Goal: Transaction & Acquisition: Purchase product/service

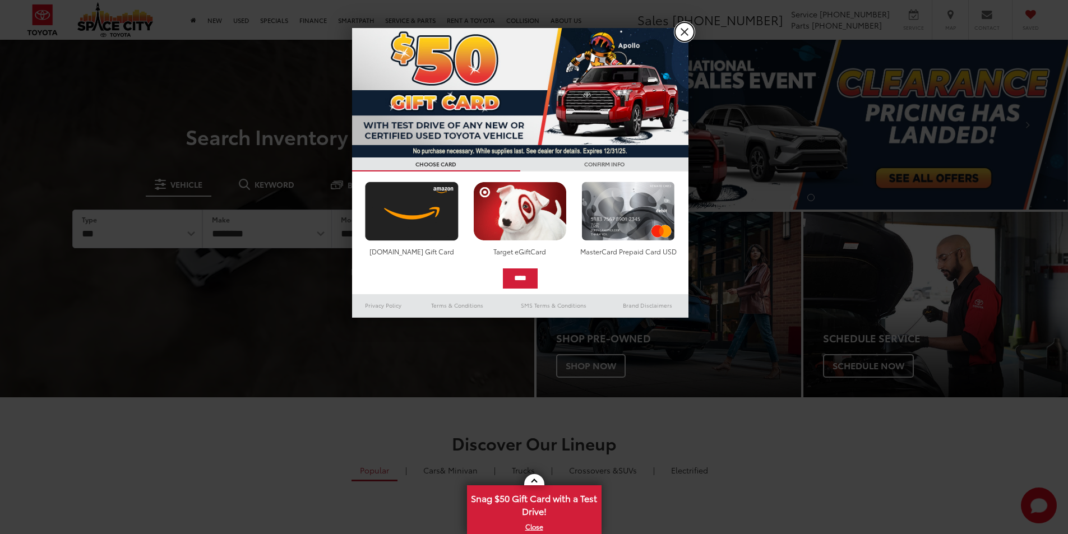
click at [684, 35] on link "X" at bounding box center [684, 31] width 19 height 19
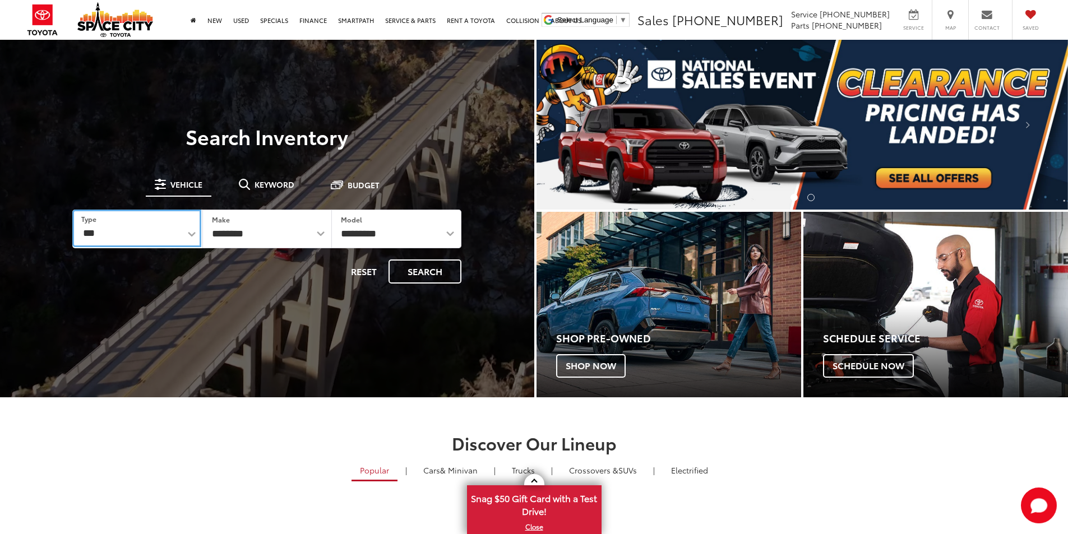
click at [154, 228] on select "*** *** **** *********" at bounding box center [136, 229] width 128 height 38
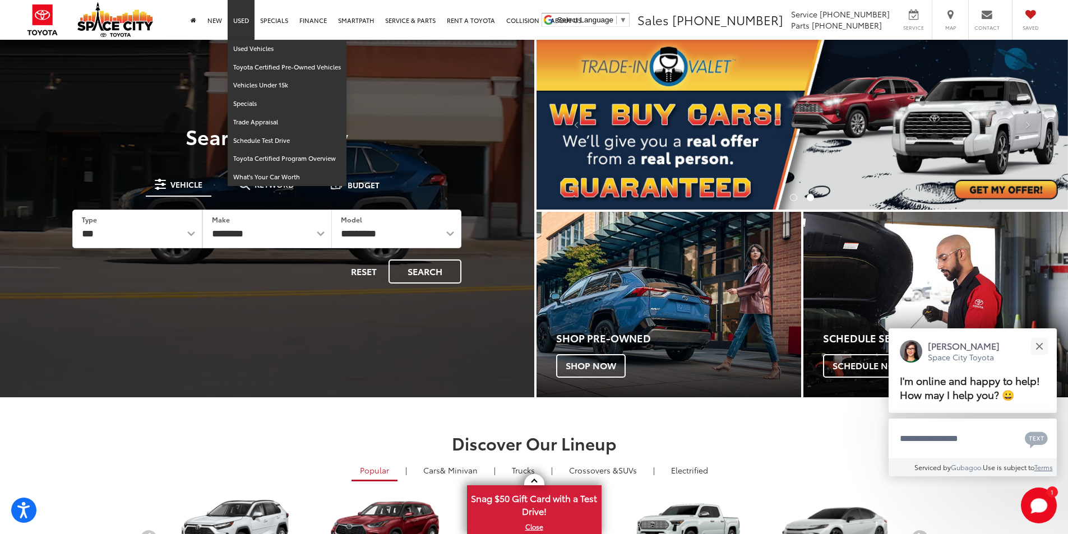
click at [238, 23] on link "Used" at bounding box center [241, 20] width 27 height 40
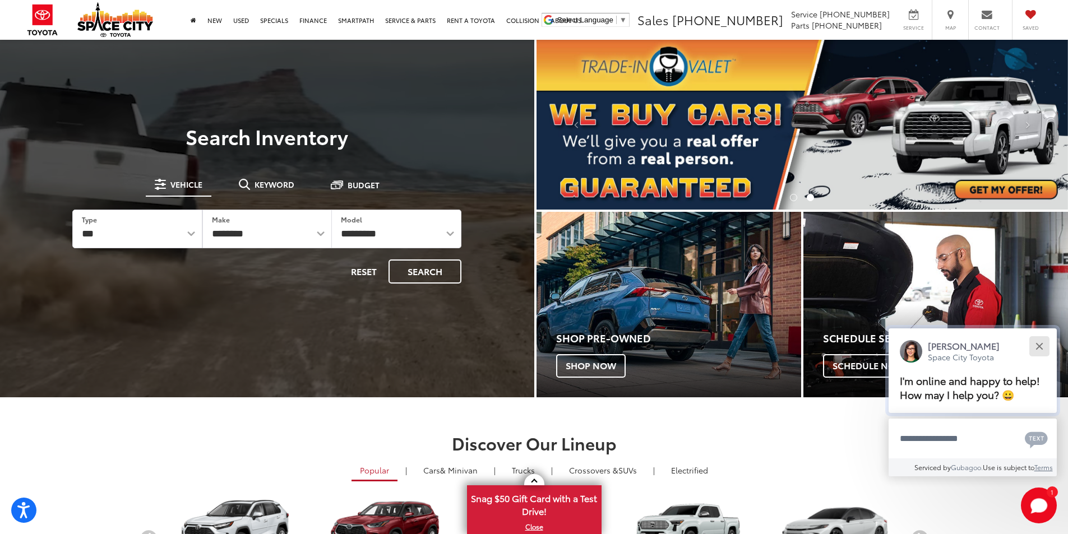
click at [1044, 345] on button "Close" at bounding box center [1039, 346] width 24 height 24
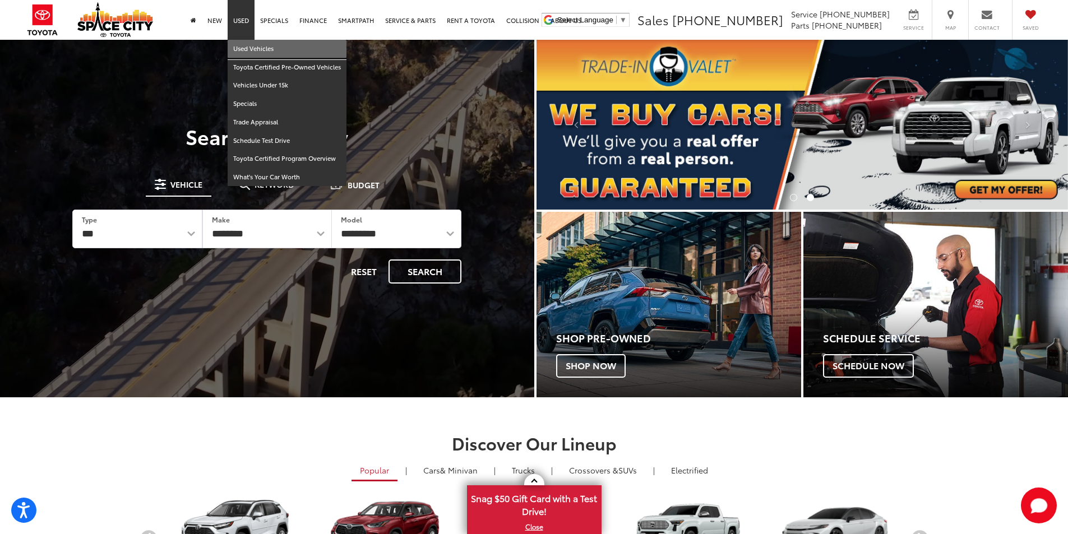
click at [246, 52] on link "Used Vehicles" at bounding box center [287, 49] width 119 height 19
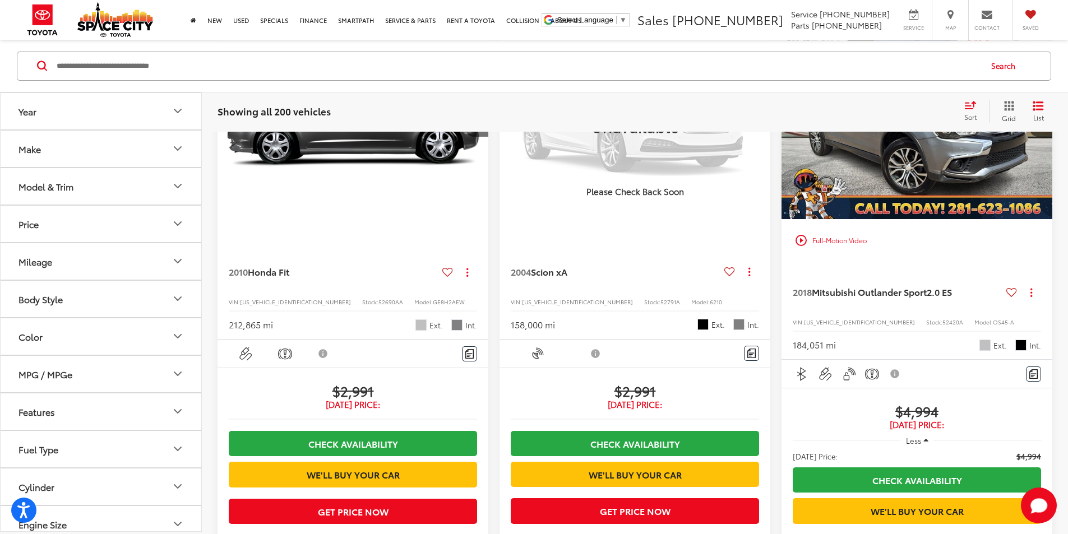
scroll to position [56, 0]
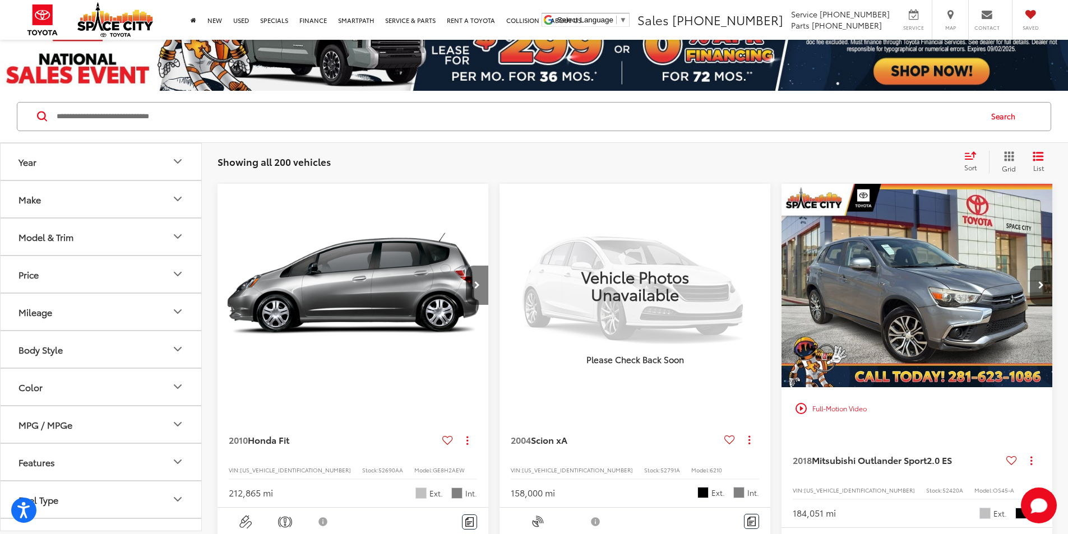
click at [466, 269] on button "Next image" at bounding box center [477, 285] width 22 height 39
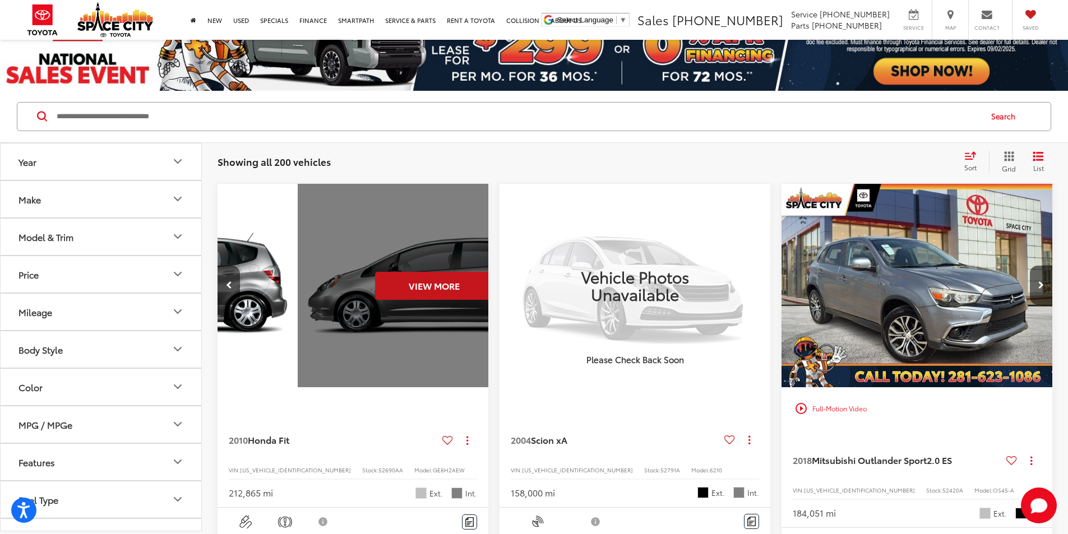
scroll to position [0, 202]
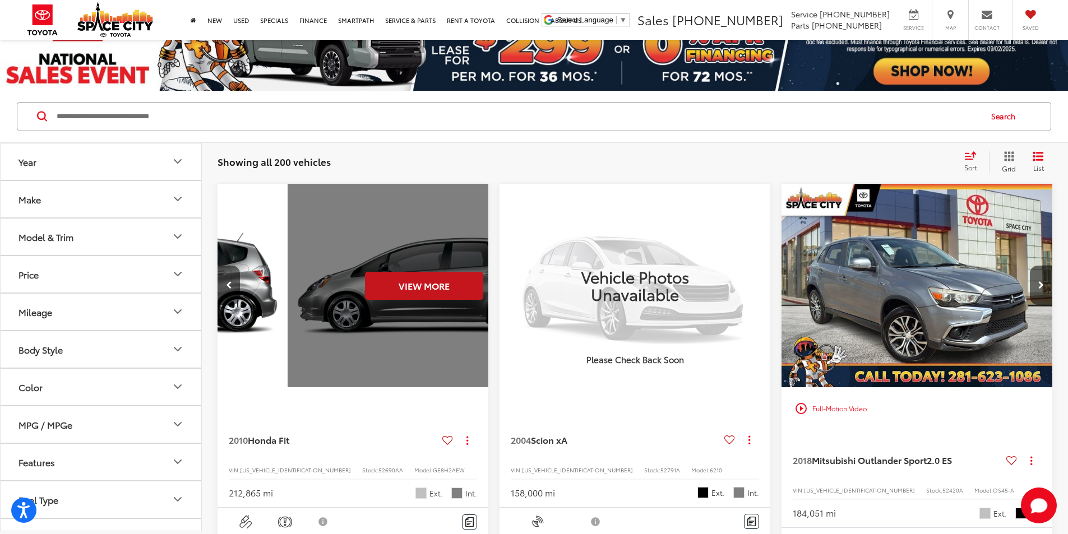
click at [407, 262] on div "View More" at bounding box center [424, 286] width 273 height 205
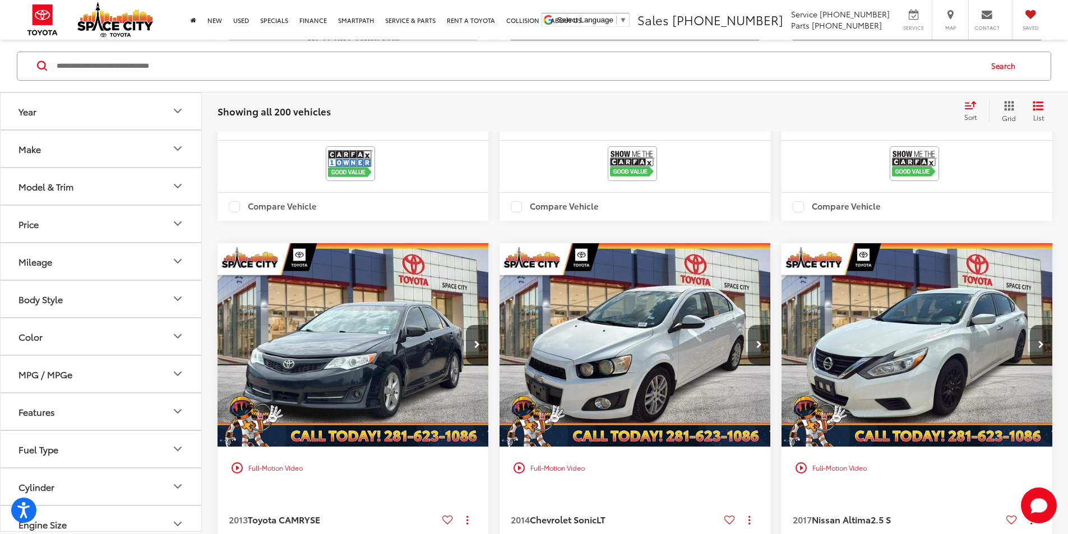
scroll to position [1290, 0]
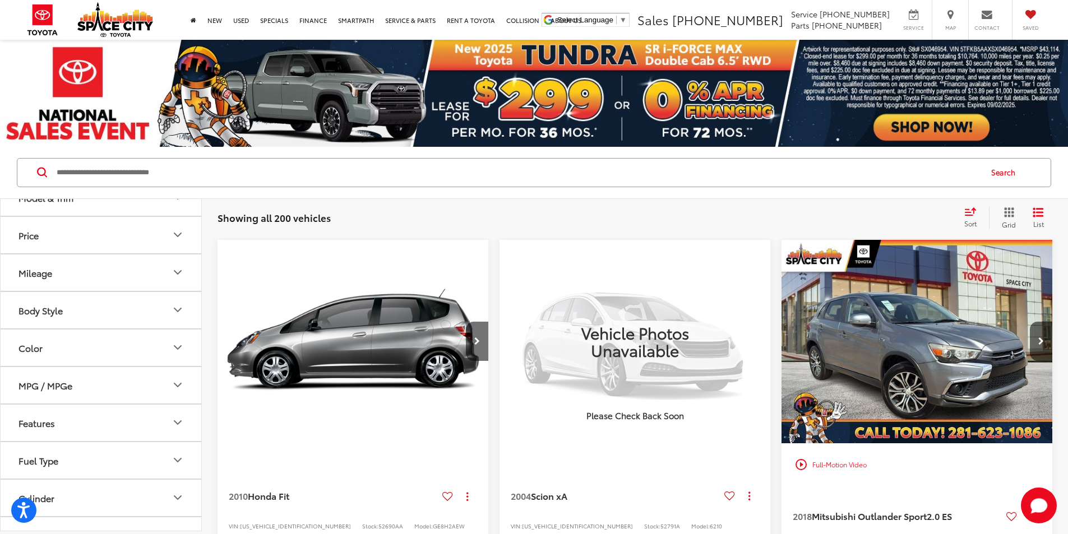
scroll to position [0, 0]
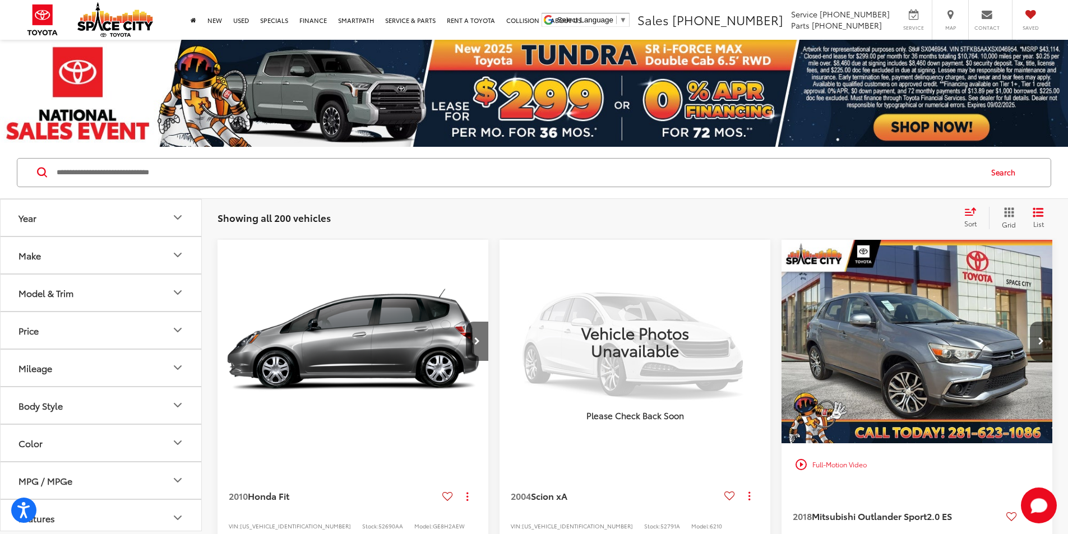
click at [98, 294] on button "Model & Trim" at bounding box center [102, 293] width 202 height 36
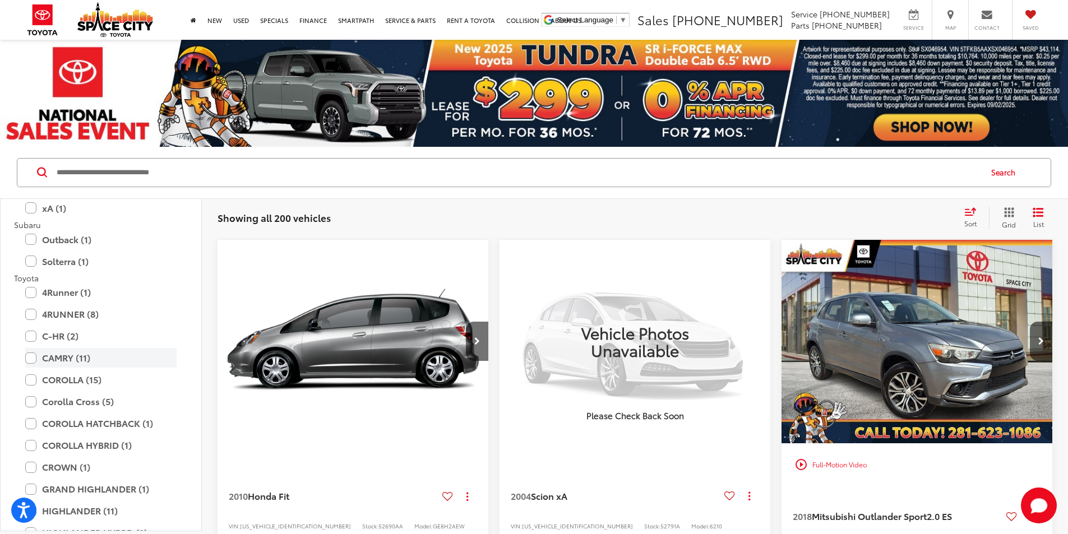
scroll to position [1907, 0]
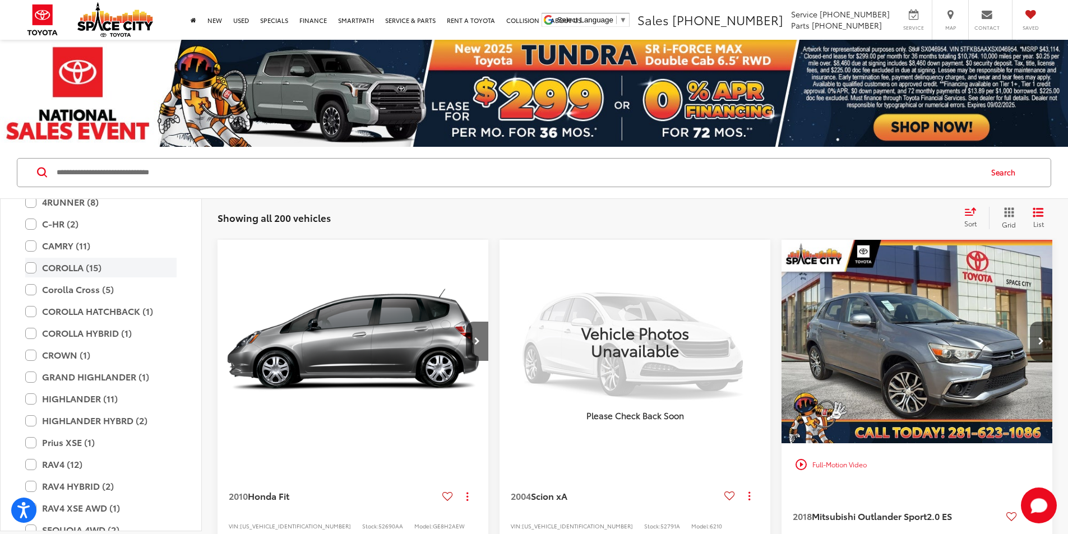
click at [29, 265] on label "COROLLA (15)" at bounding box center [100, 268] width 151 height 20
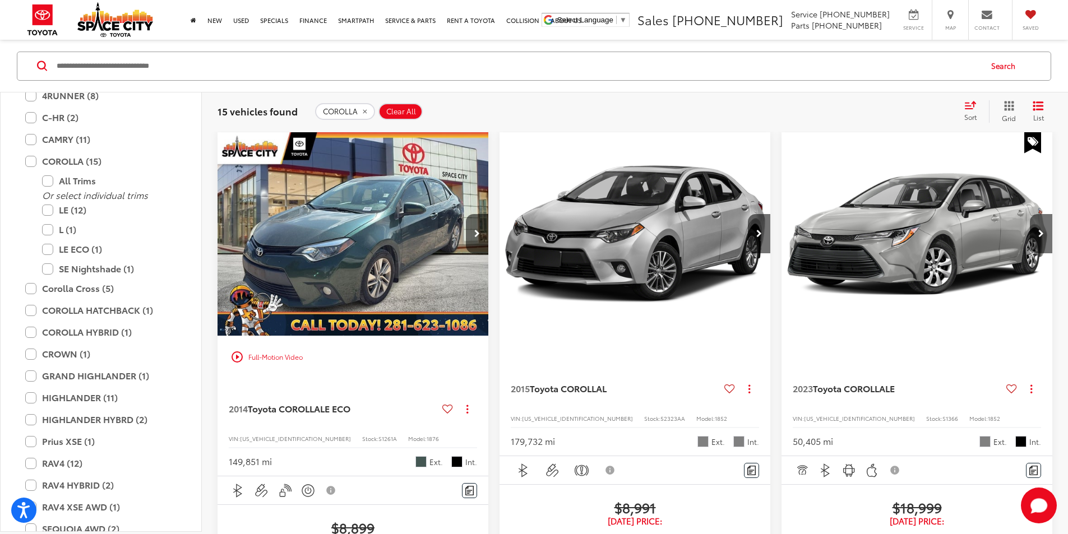
scroll to position [112, 0]
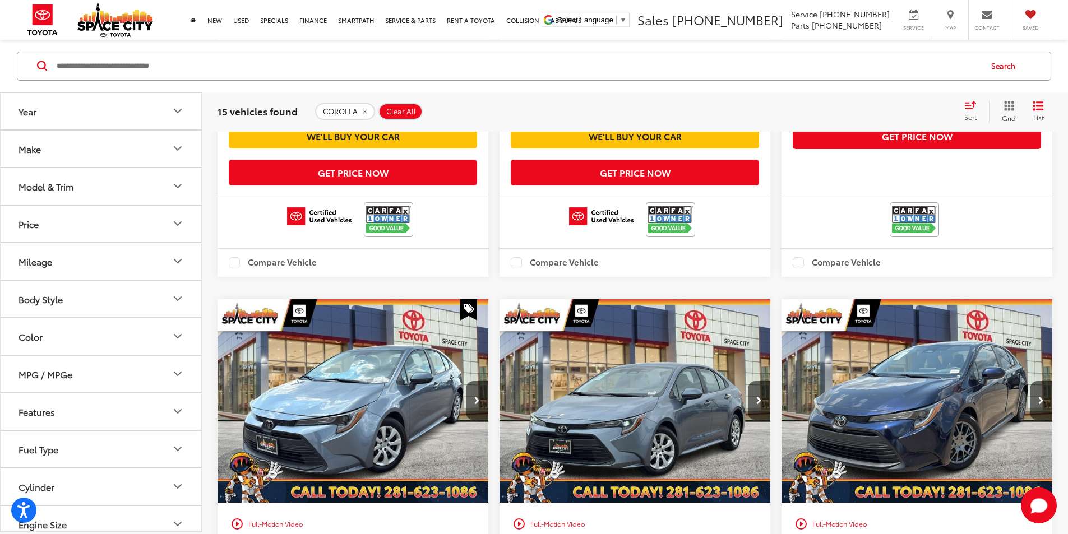
scroll to position [1922, 0]
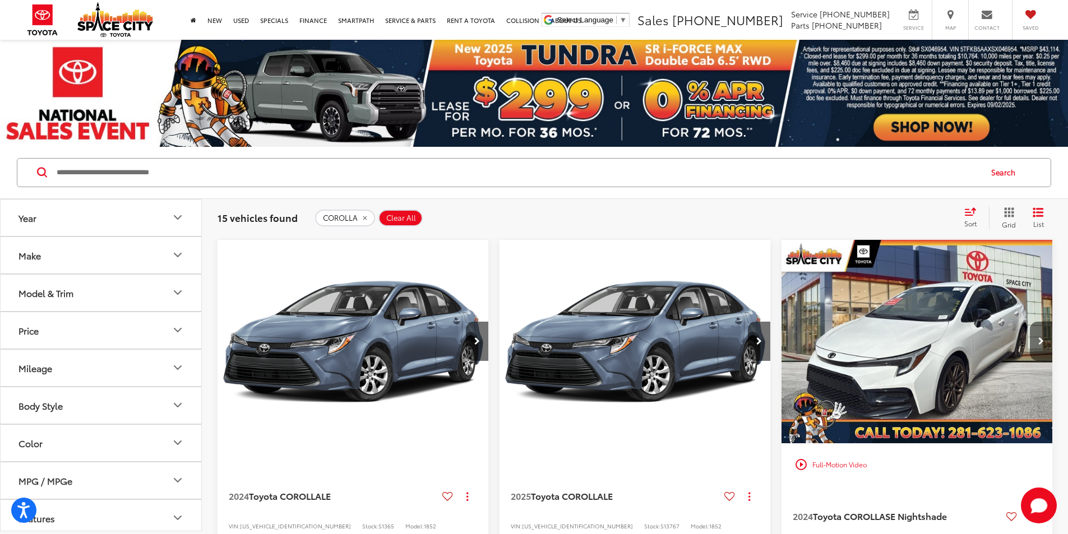
click at [1039, 338] on icon "Next image" at bounding box center [1042, 342] width 6 height 8
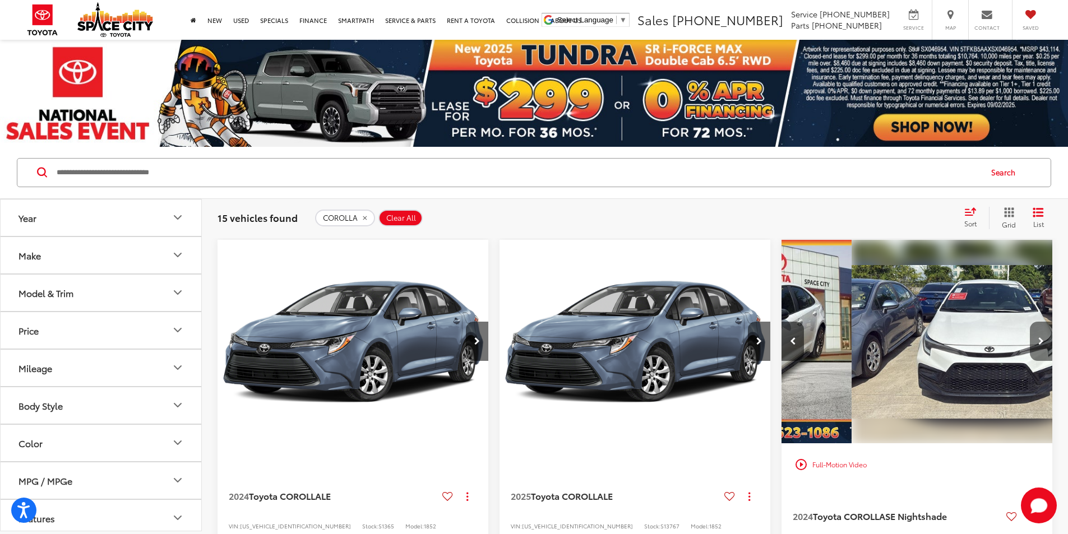
click at [1039, 338] on icon "Next image" at bounding box center [1042, 342] width 6 height 8
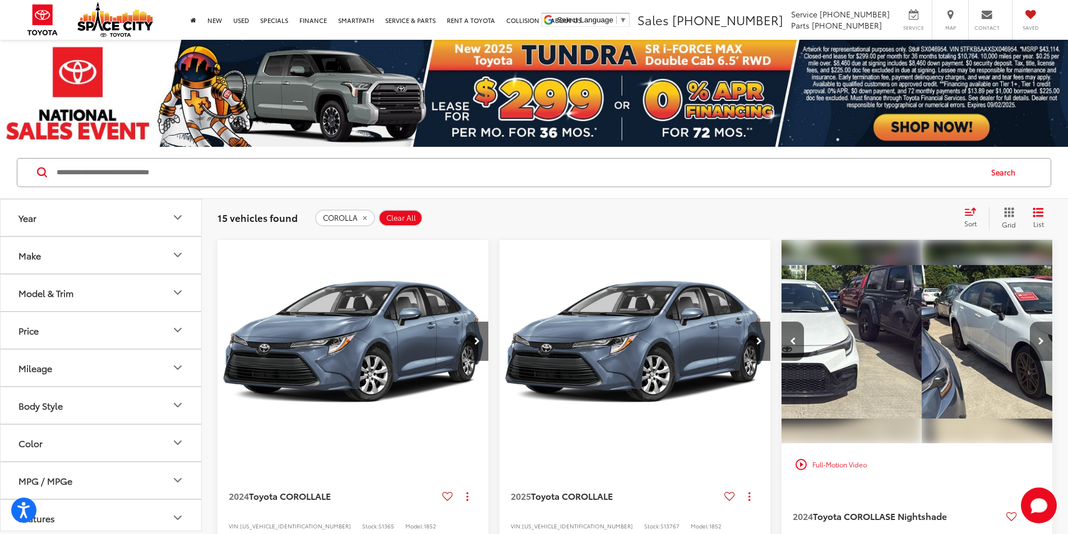
click at [1039, 338] on icon "Next image" at bounding box center [1042, 342] width 6 height 8
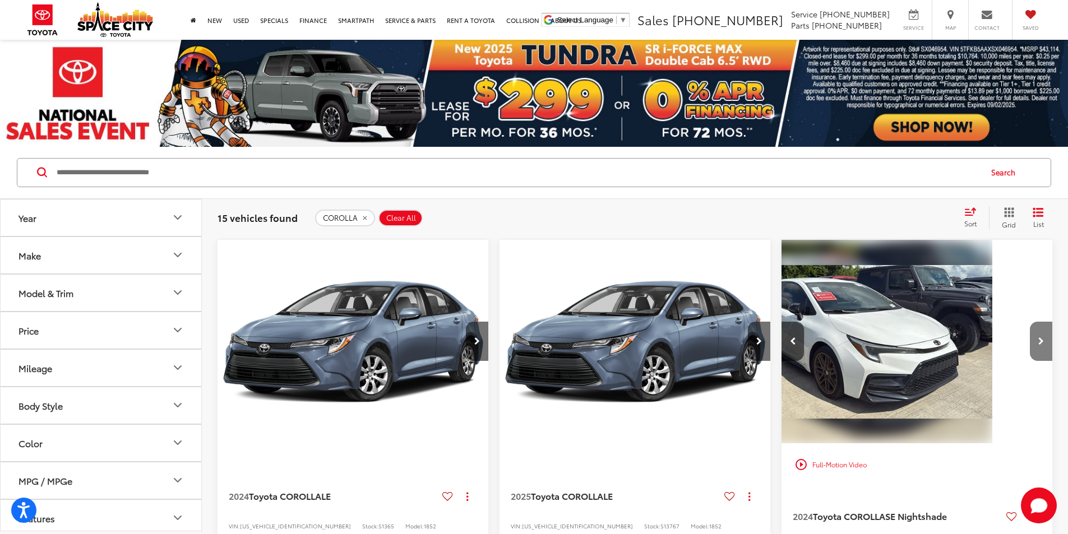
click at [1039, 338] on icon "Next image" at bounding box center [1042, 342] width 6 height 8
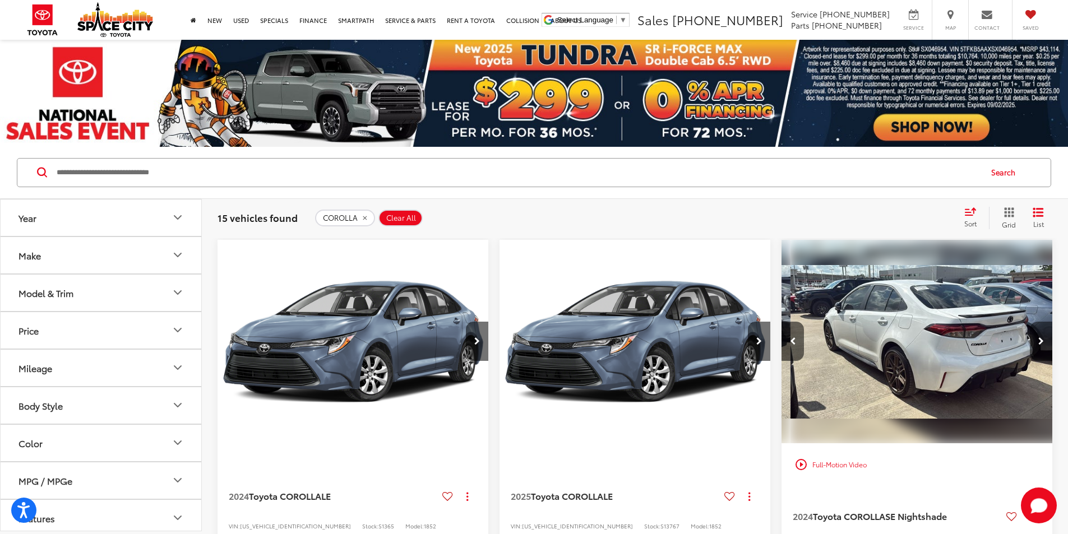
click at [1039, 338] on icon "Next image" at bounding box center [1042, 342] width 6 height 8
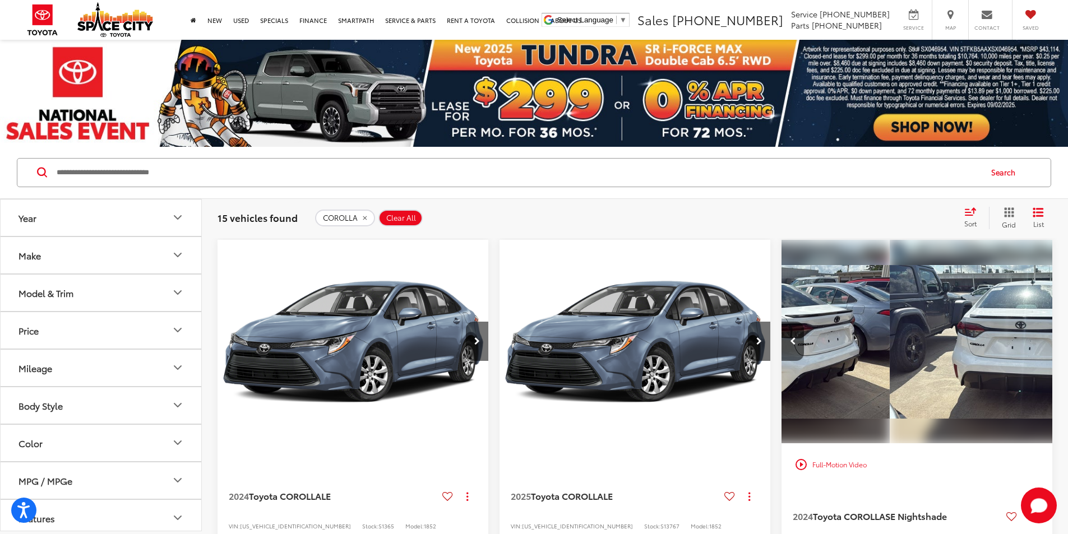
scroll to position [0, 1010]
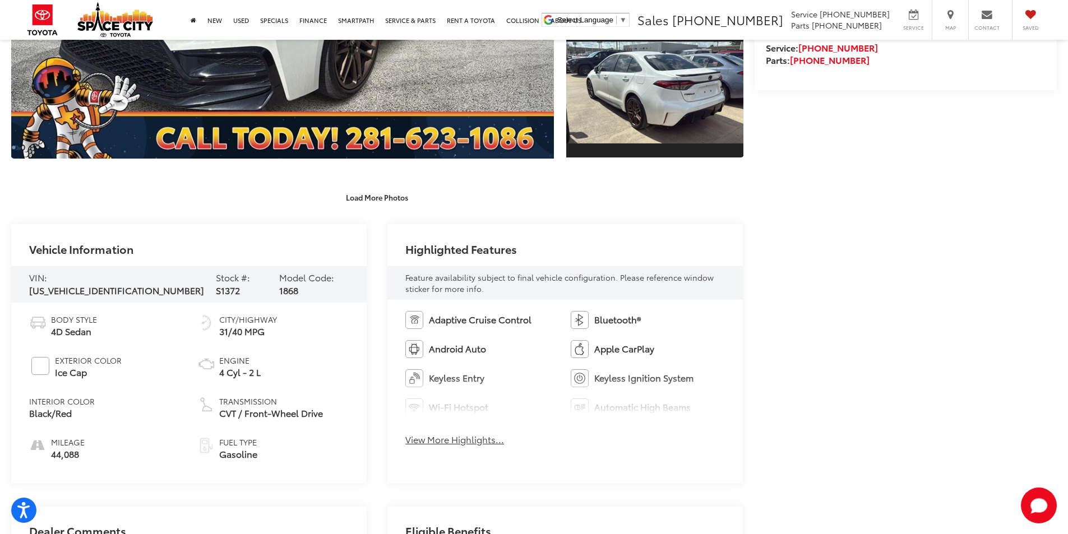
drag, startPoint x: 330, startPoint y: 196, endPoint x: 530, endPoint y: 206, distance: 199.9
click at [533, 205] on div "Load More Photos" at bounding box center [377, 197] width 732 height 20
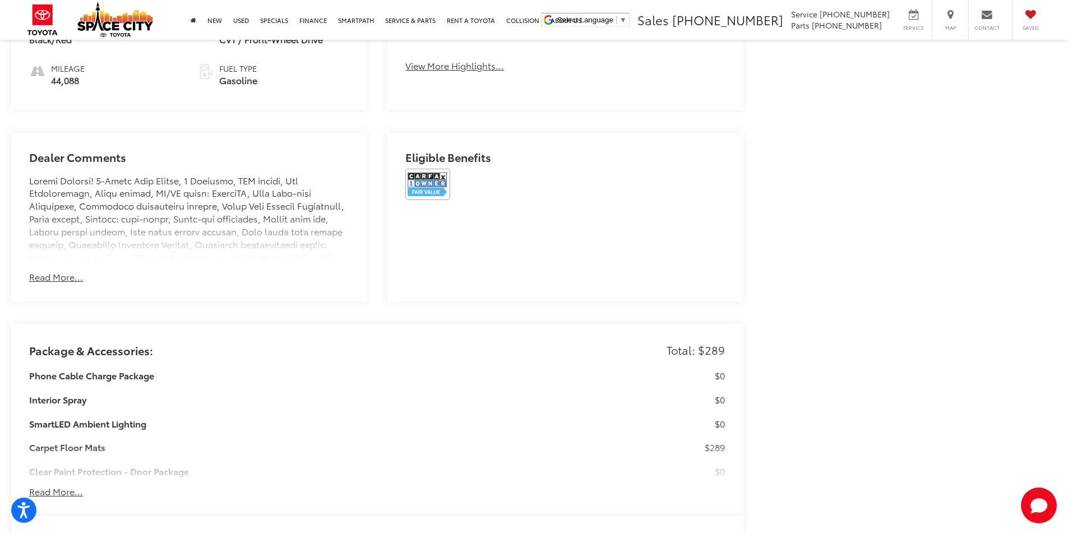
scroll to position [808, 0]
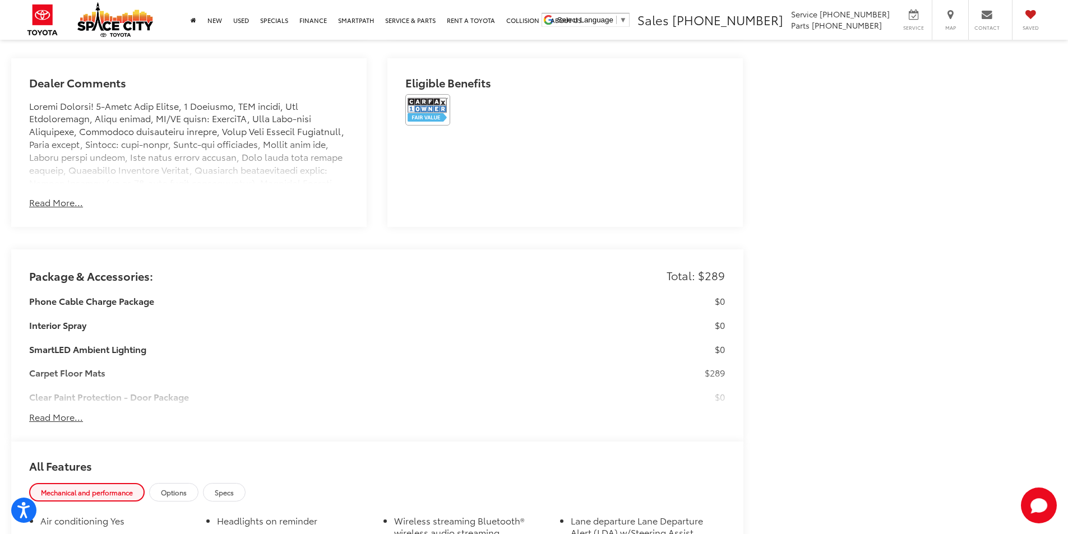
click at [66, 418] on button "Read More..." at bounding box center [56, 417] width 54 height 13
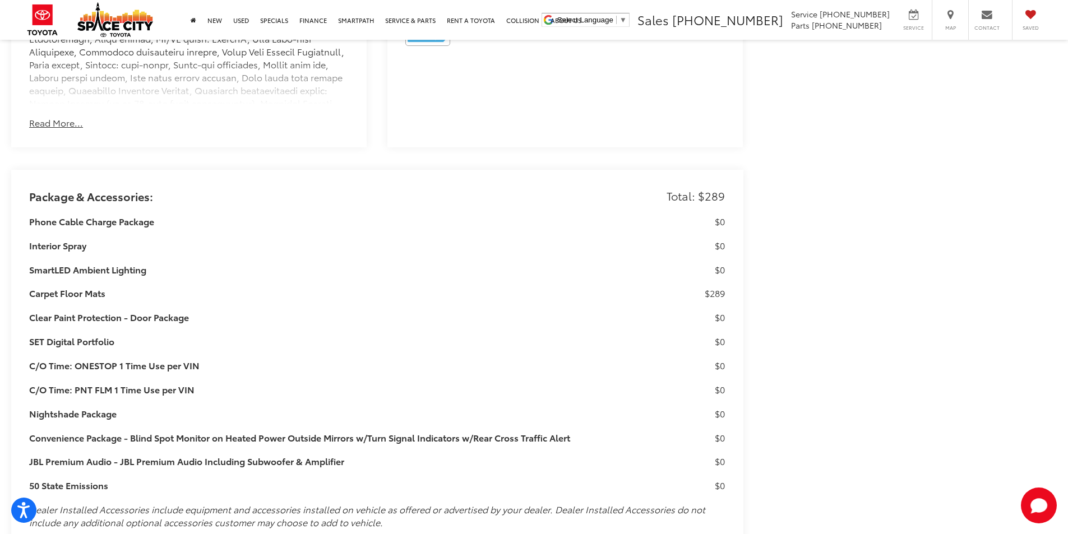
scroll to position [819, 0]
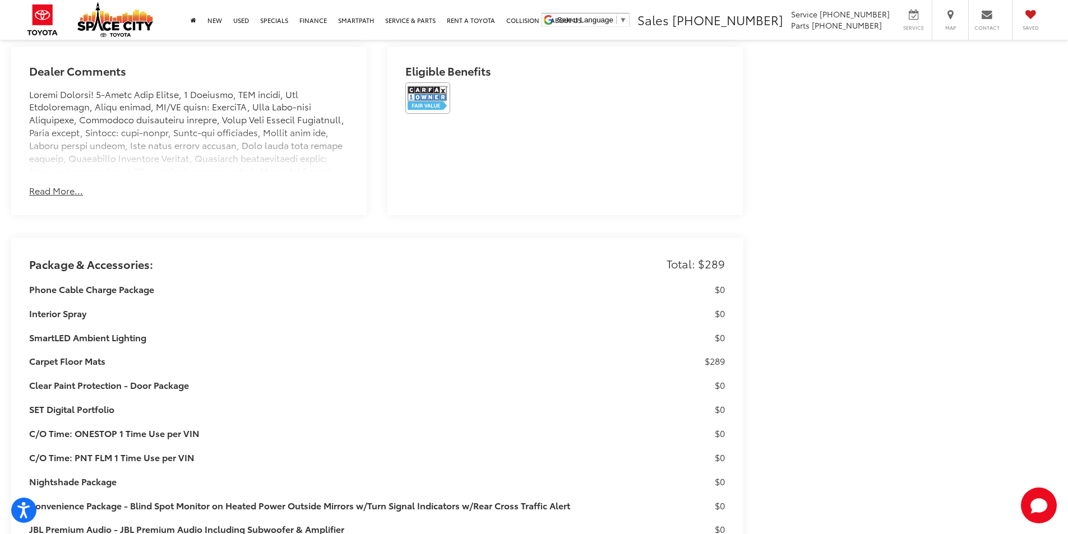
drag, startPoint x: 682, startPoint y: 361, endPoint x: 758, endPoint y: 361, distance: 75.7
drag, startPoint x: 749, startPoint y: 359, endPoint x: 57, endPoint y: 358, distance: 692.1
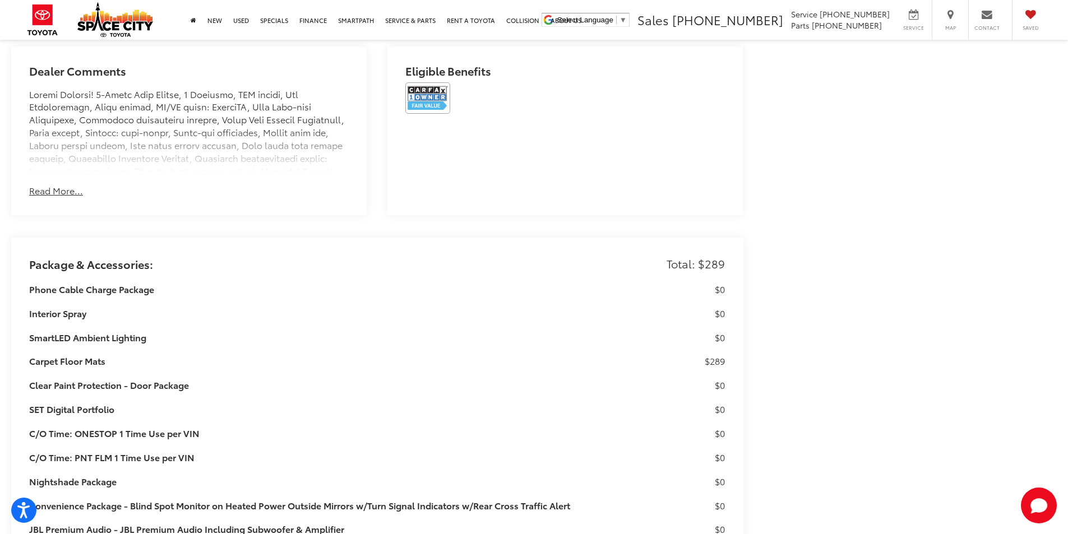
click at [53, 358] on h3 "Carpet Floor Mats" at bounding box center [349, 361] width 640 height 13
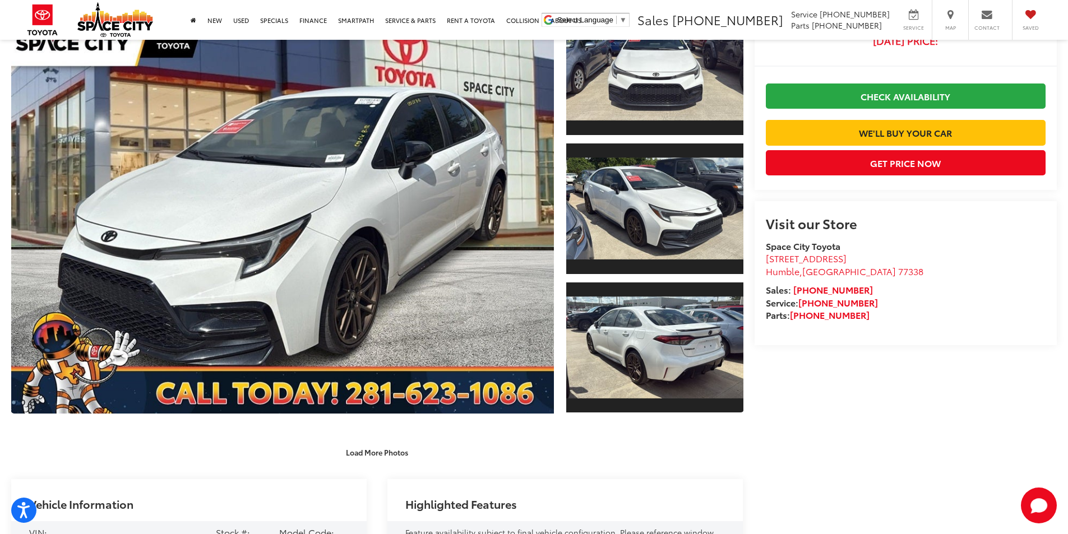
scroll to position [224, 0]
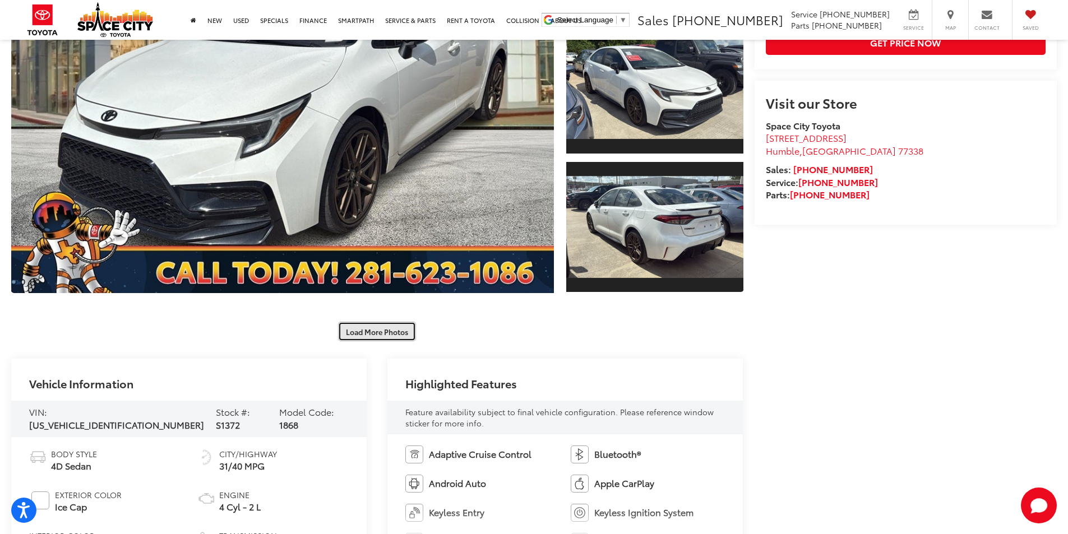
click at [386, 335] on button "Load More Photos" at bounding box center [377, 332] width 78 height 20
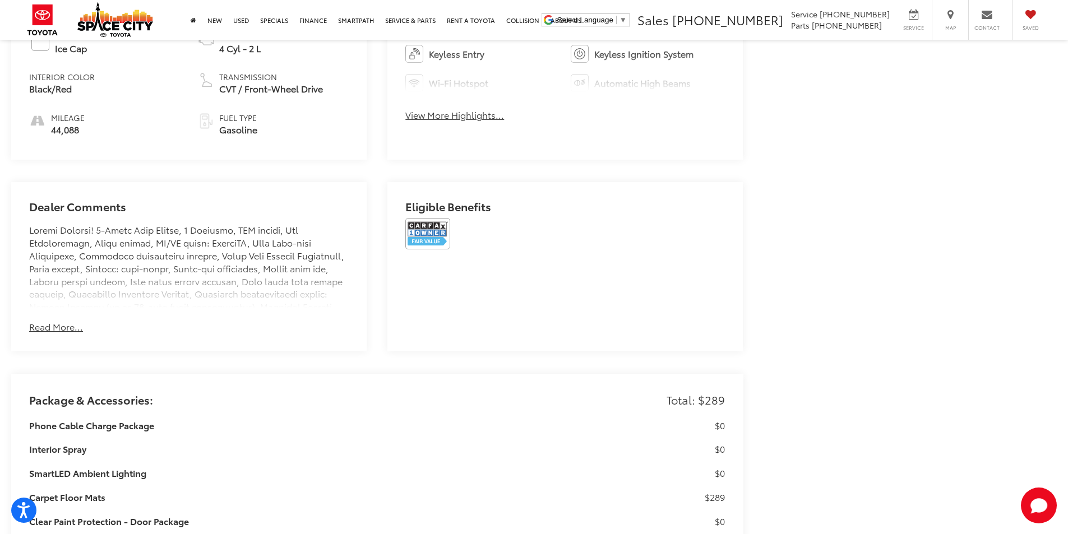
scroll to position [953, 0]
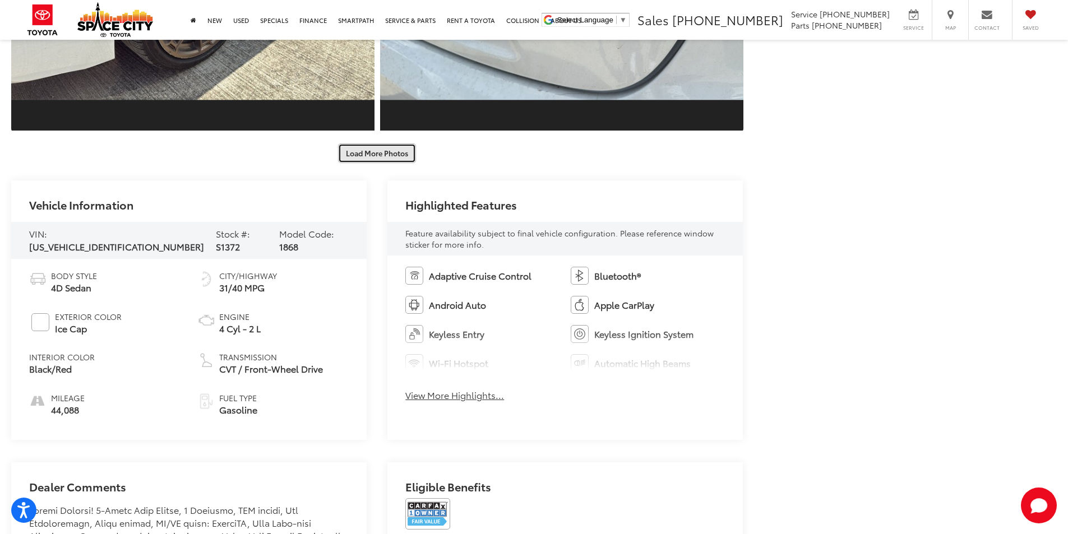
click at [380, 154] on button "Load More Photos" at bounding box center [377, 154] width 78 height 20
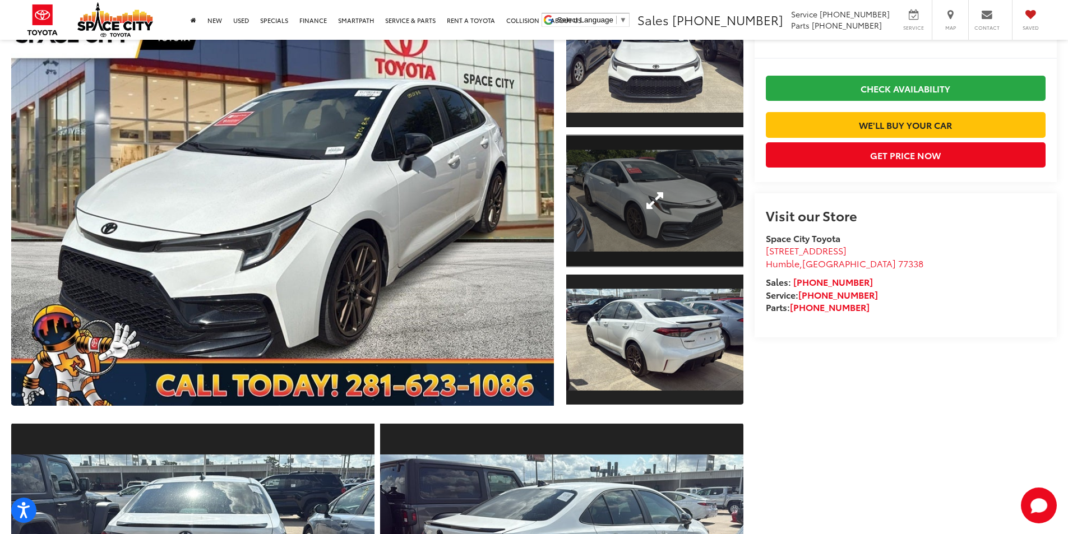
scroll to position [0, 0]
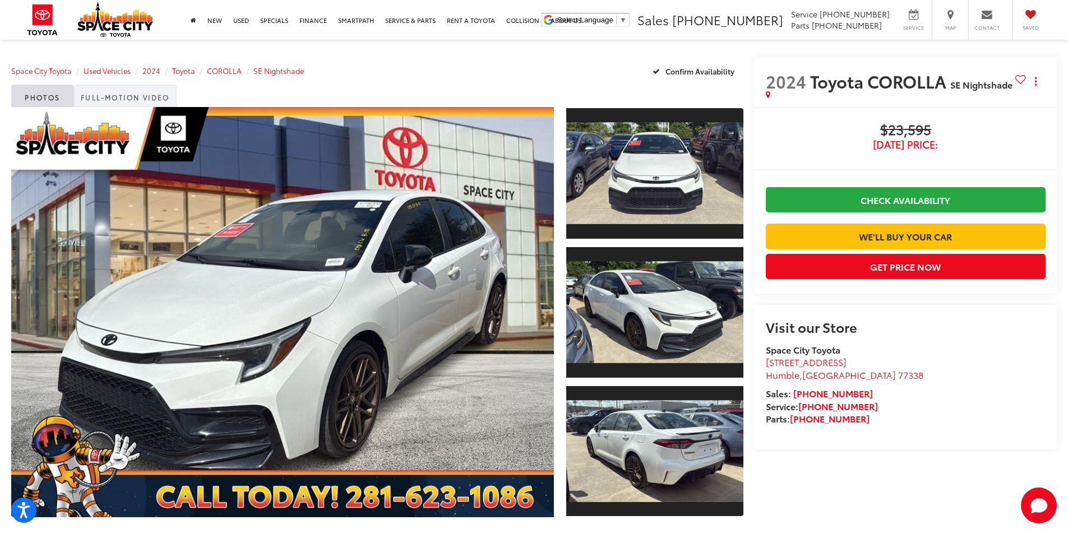
click at [98, 102] on link "Full-Motion Video" at bounding box center [125, 96] width 103 height 22
